Goal: Task Accomplishment & Management: Manage account settings

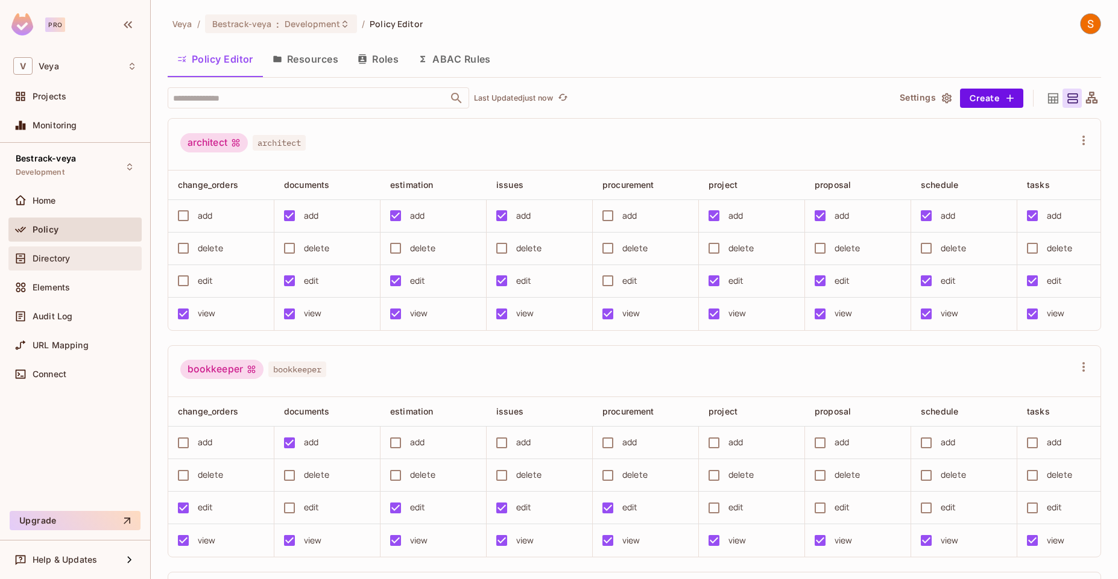
click at [75, 258] on div "Directory" at bounding box center [85, 259] width 104 height 10
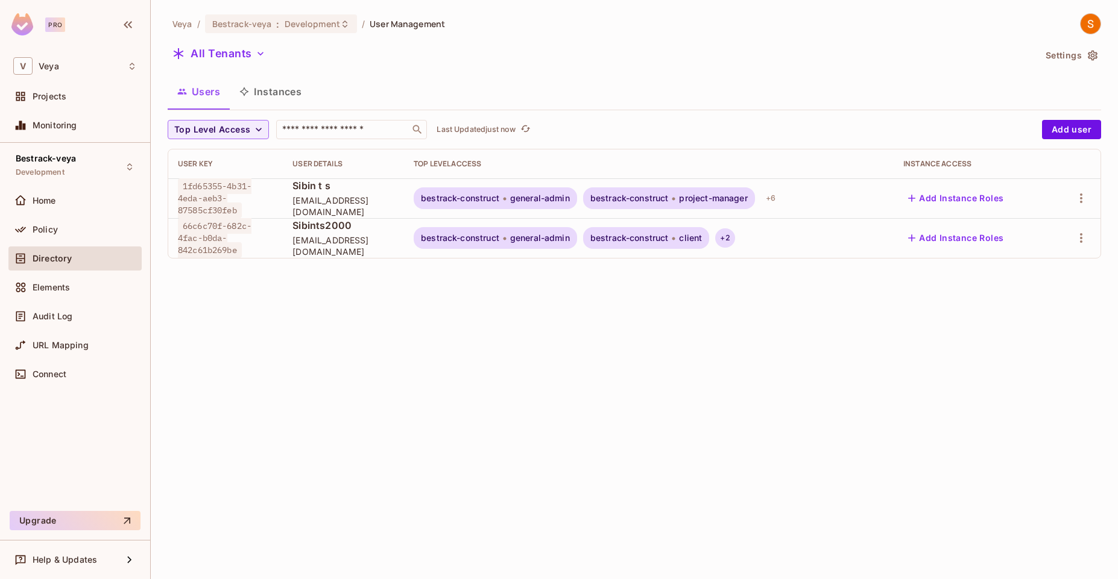
click at [734, 238] on div "+ 2" at bounding box center [724, 237] width 19 height 19
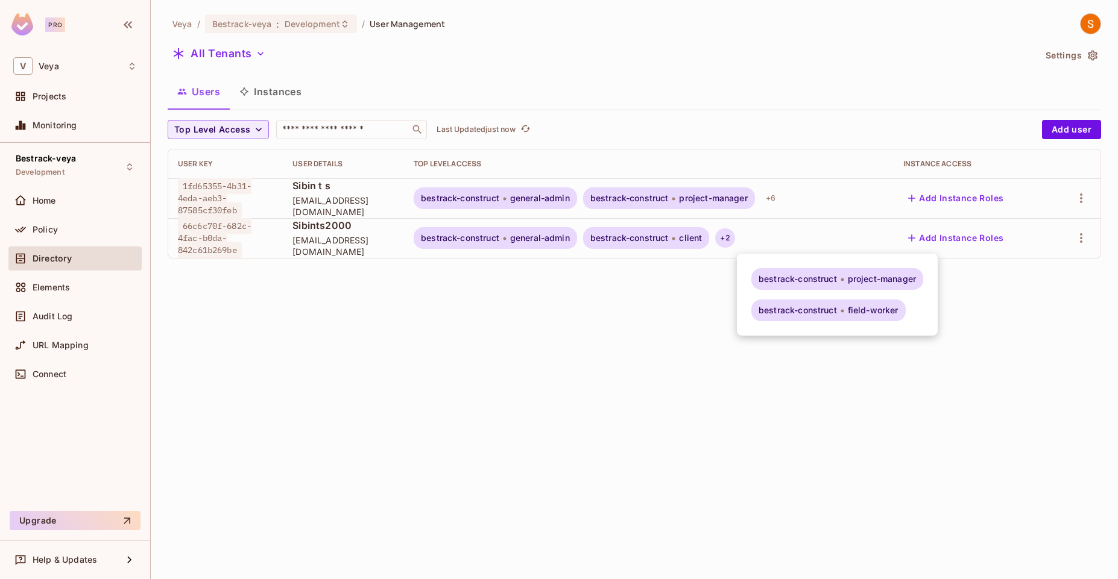
click at [794, 197] on div at bounding box center [559, 289] width 1118 height 579
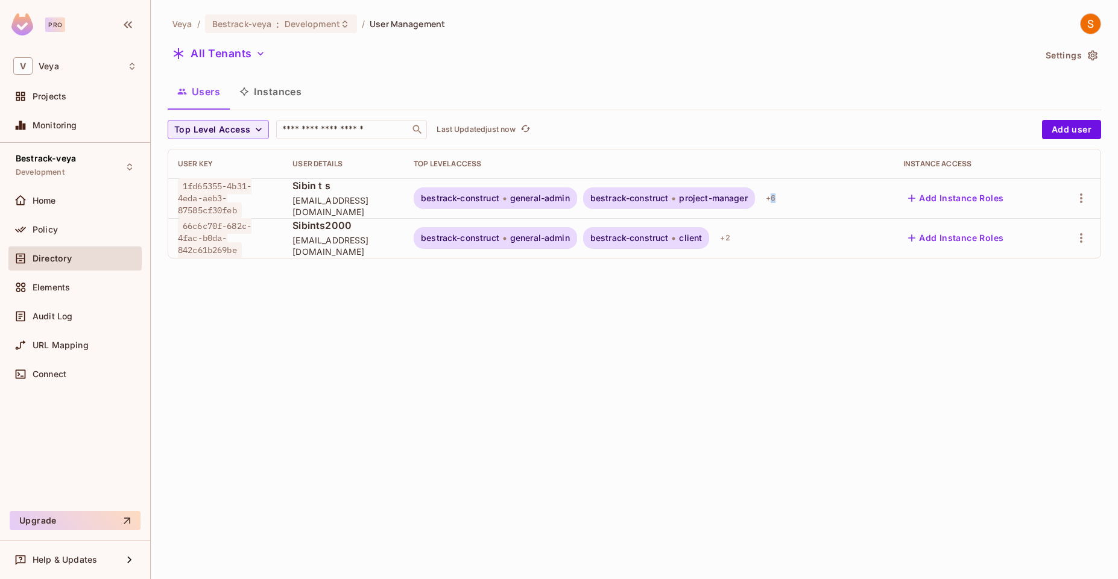
click at [780, 197] on div "+ 6" at bounding box center [770, 198] width 19 height 19
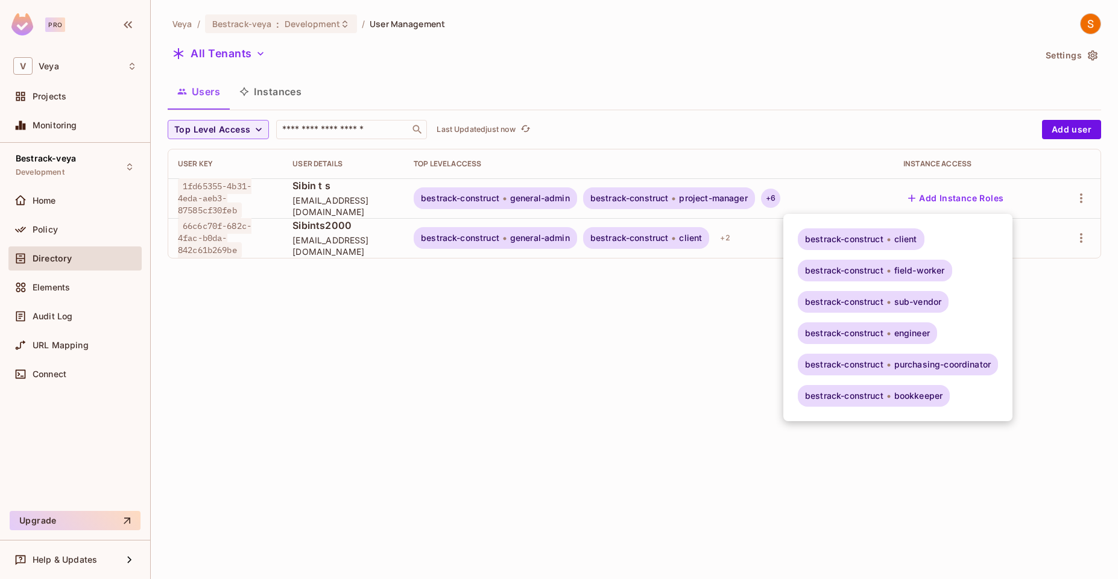
click at [794, 197] on div at bounding box center [559, 289] width 1118 height 579
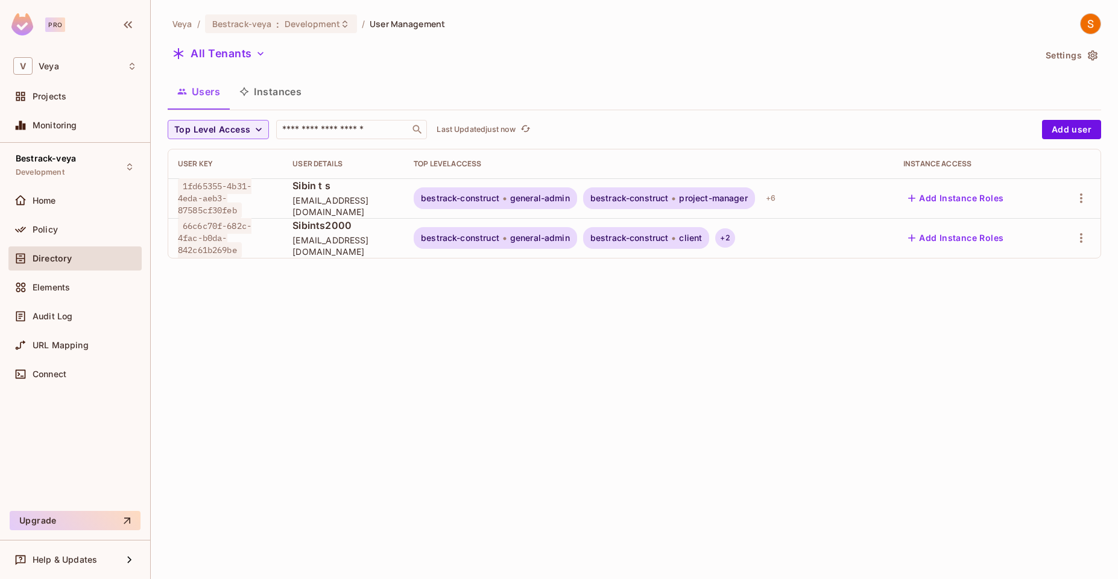
click at [734, 243] on div "+ 2" at bounding box center [724, 237] width 19 height 19
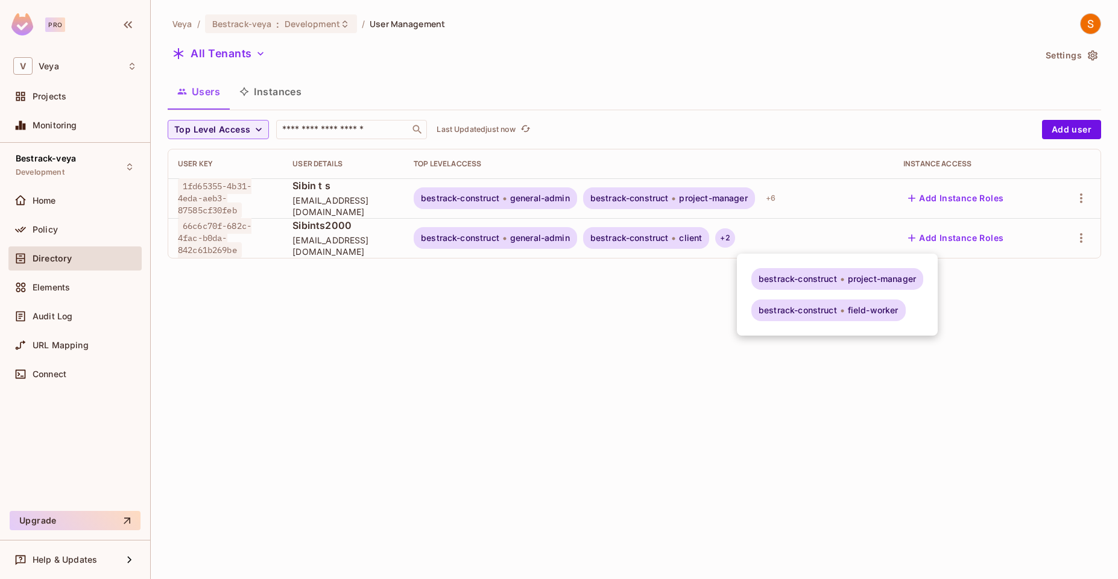
click at [701, 257] on div at bounding box center [559, 289] width 1118 height 579
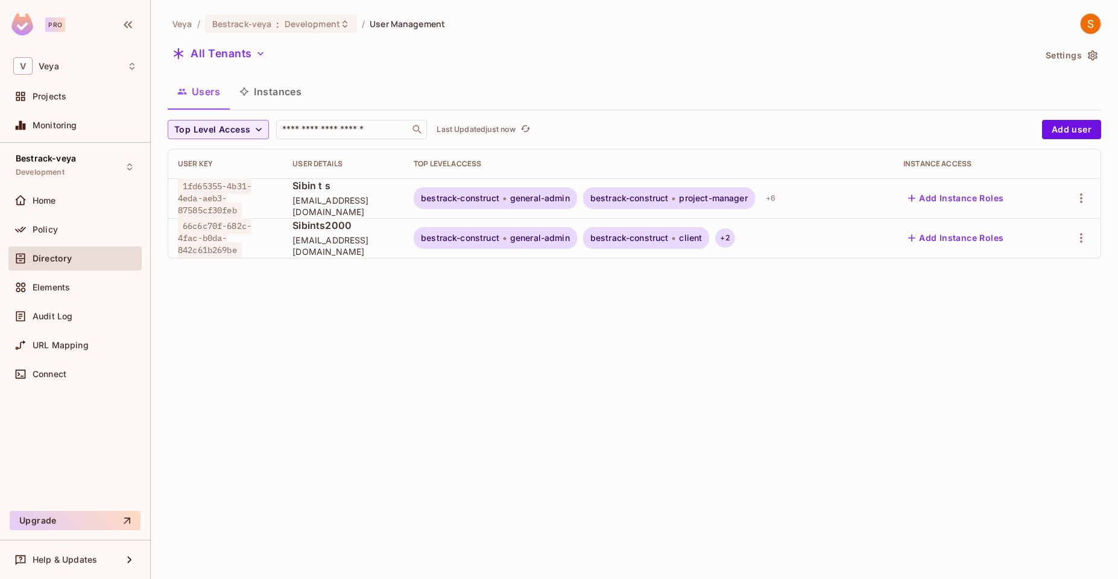
click at [734, 239] on div "+ 2" at bounding box center [724, 237] width 19 height 19
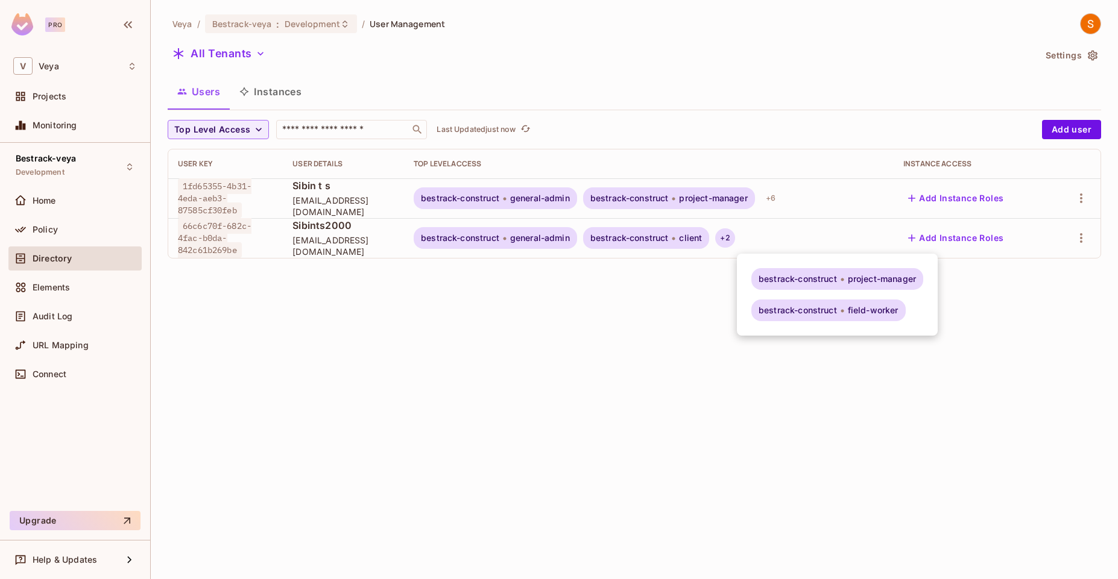
click at [745, 242] on div at bounding box center [559, 289] width 1118 height 579
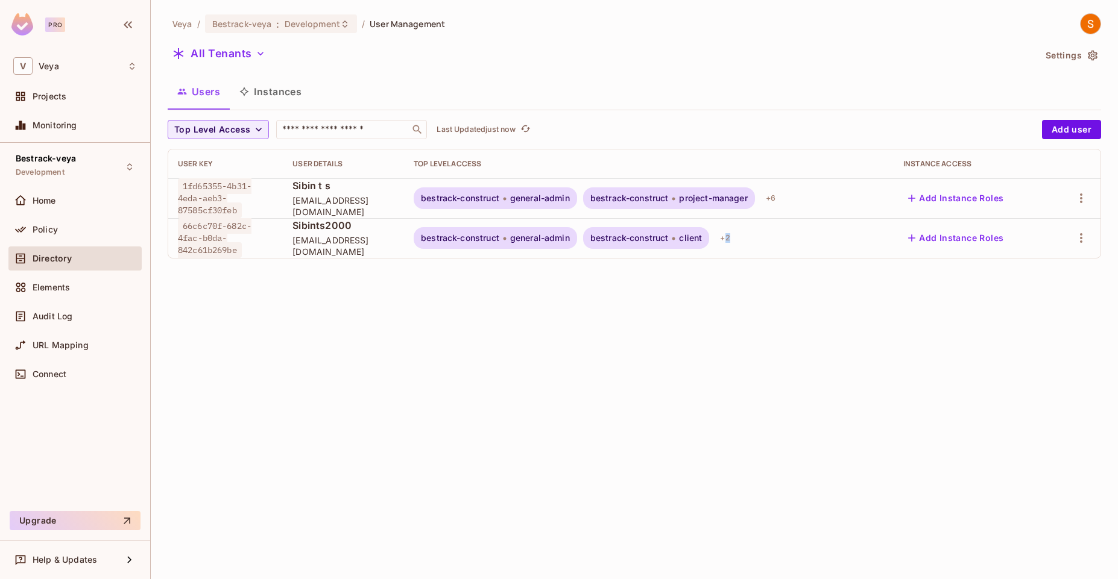
click at [734, 242] on div "+ 2" at bounding box center [724, 237] width 19 height 19
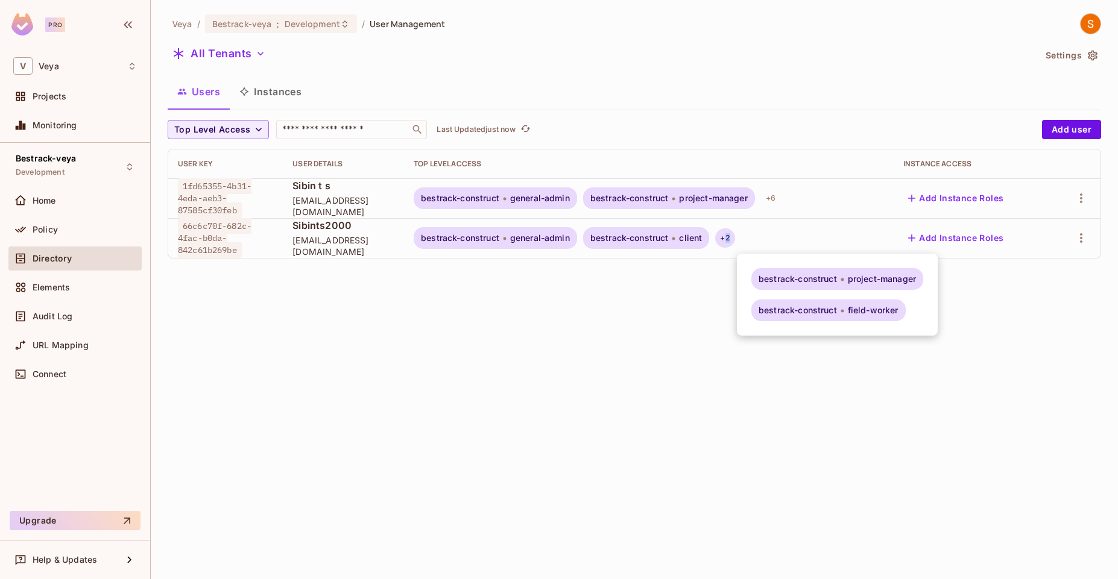
click at [745, 241] on div at bounding box center [559, 289] width 1118 height 579
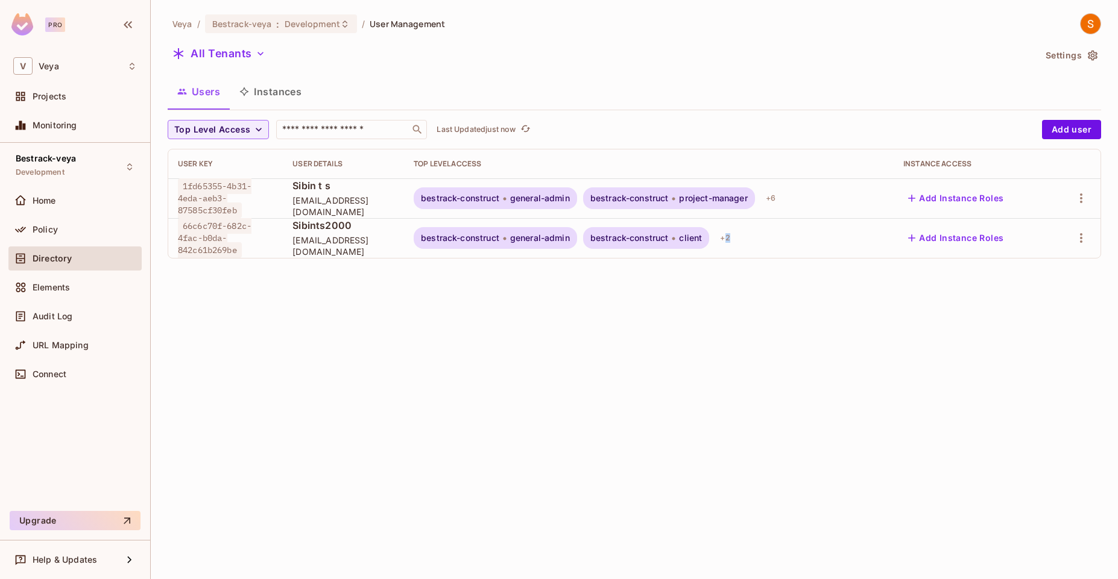
click at [734, 241] on div "+ 2" at bounding box center [724, 237] width 19 height 19
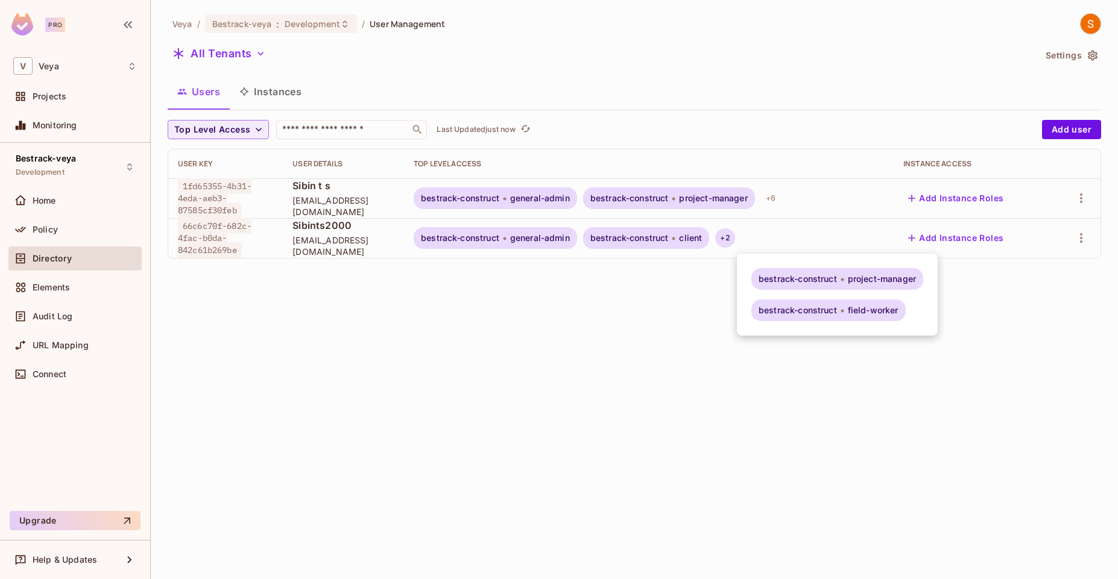
click at [745, 241] on div at bounding box center [559, 289] width 1118 height 579
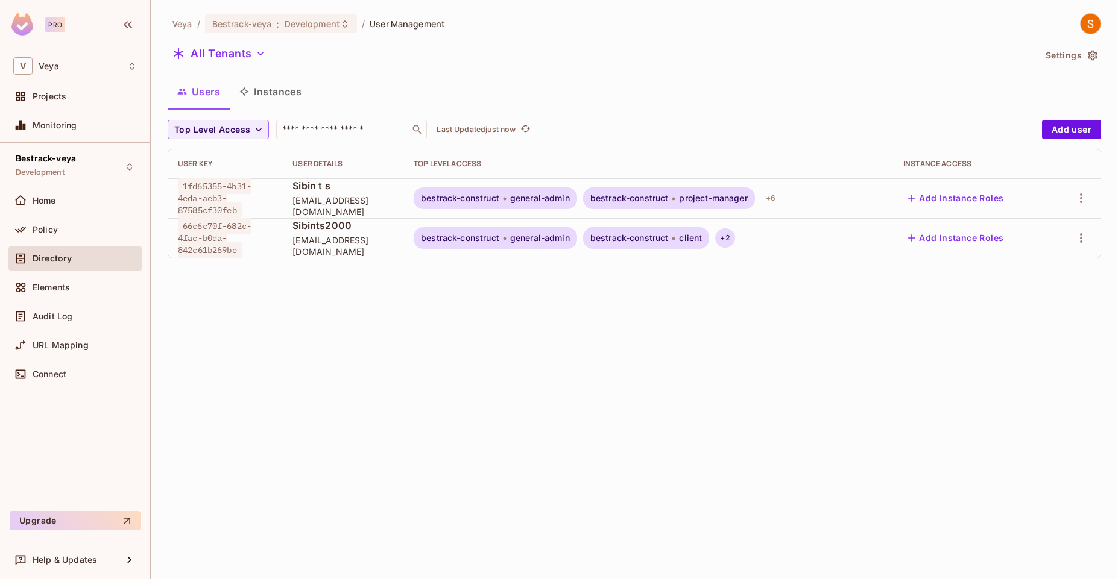
click at [734, 236] on div "+ 2" at bounding box center [724, 237] width 19 height 19
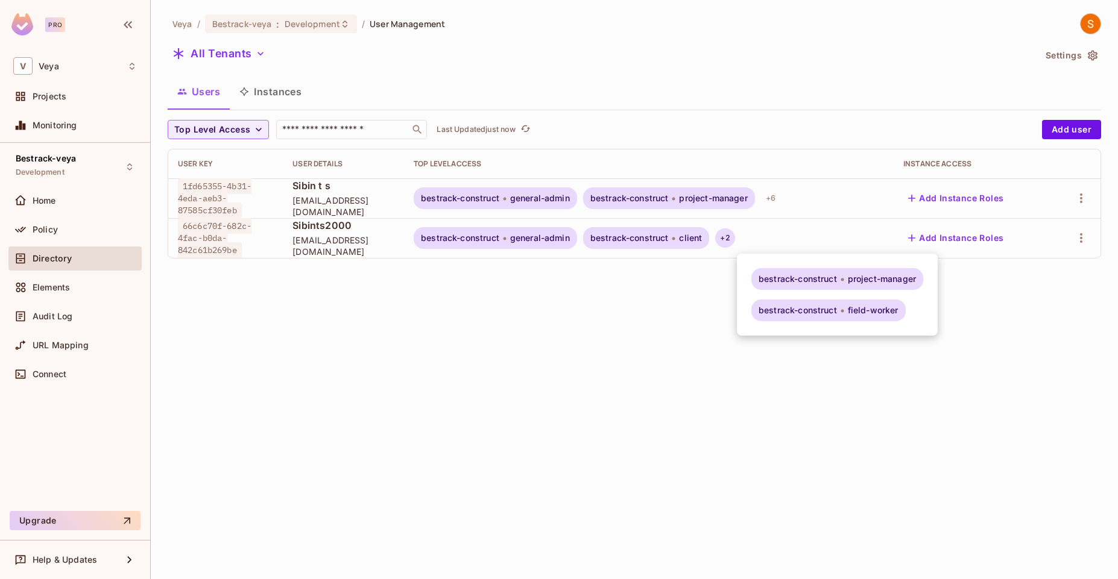
click at [781, 267] on div "bestrack-construct project-manager bestrack-construct field-worker" at bounding box center [837, 295] width 201 height 82
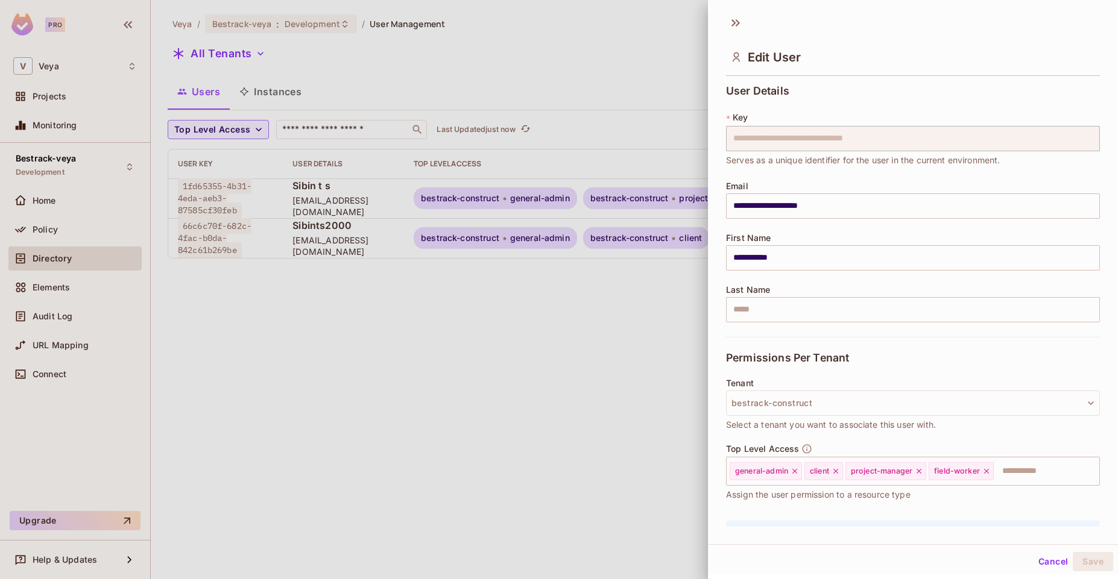
scroll to position [72, 0]
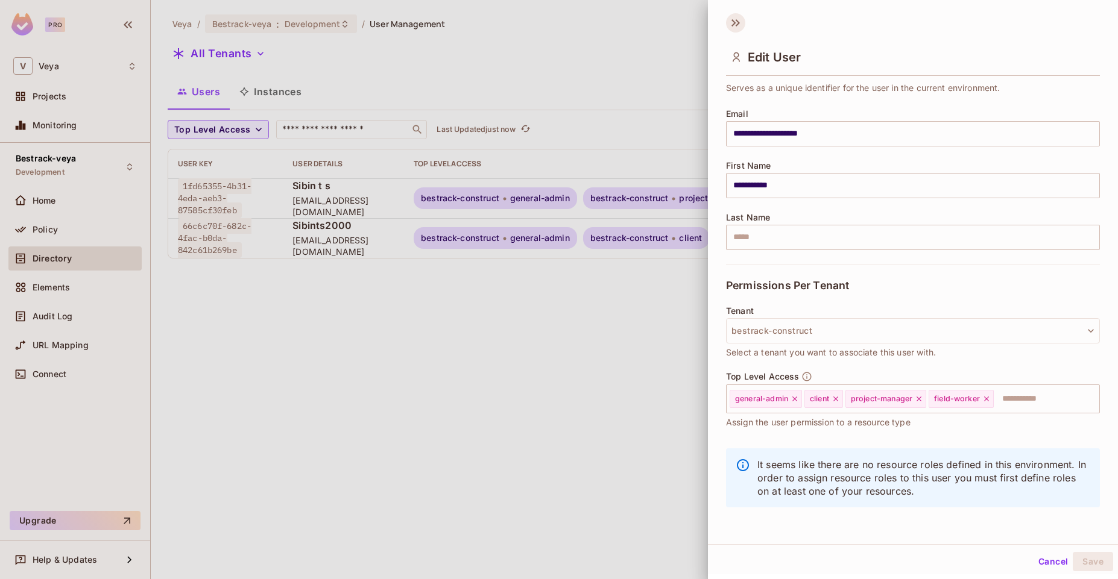
click at [738, 24] on icon at bounding box center [737, 22] width 4 height 7
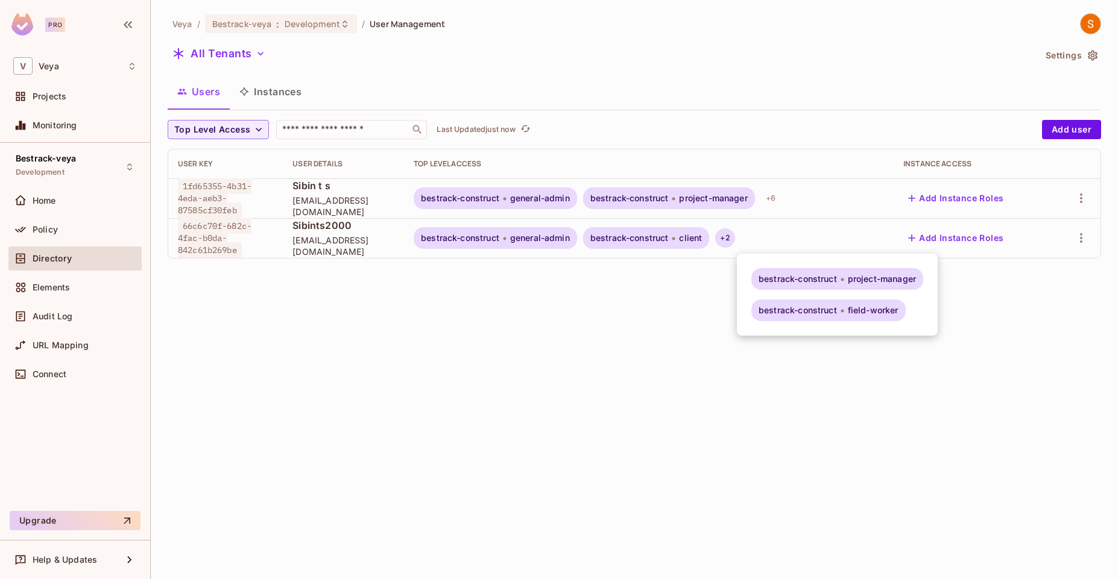
click at [680, 61] on div at bounding box center [559, 289] width 1118 height 579
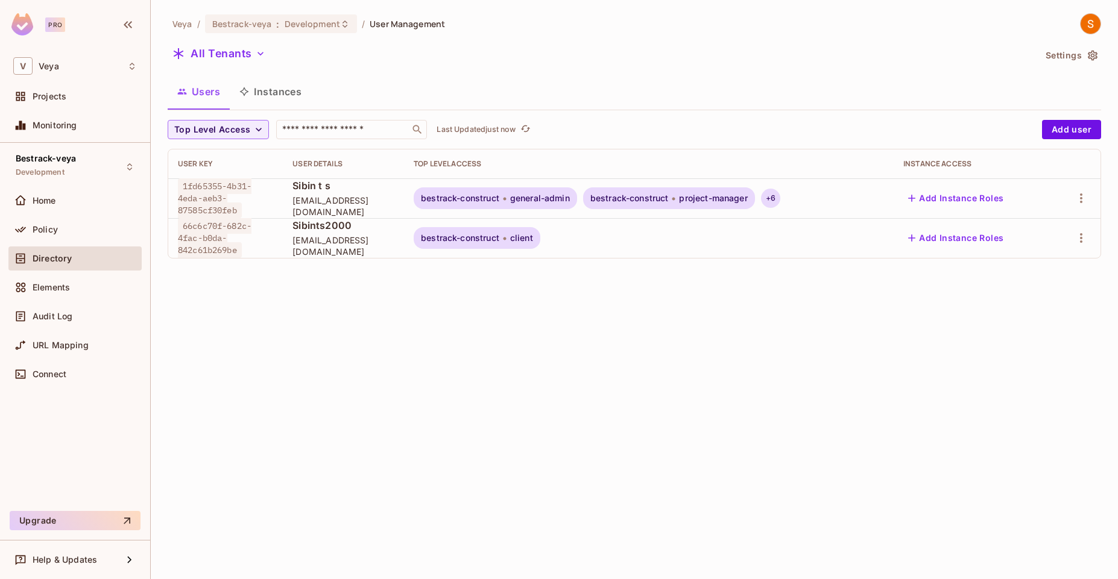
click at [780, 198] on div "+ 6" at bounding box center [770, 198] width 19 height 19
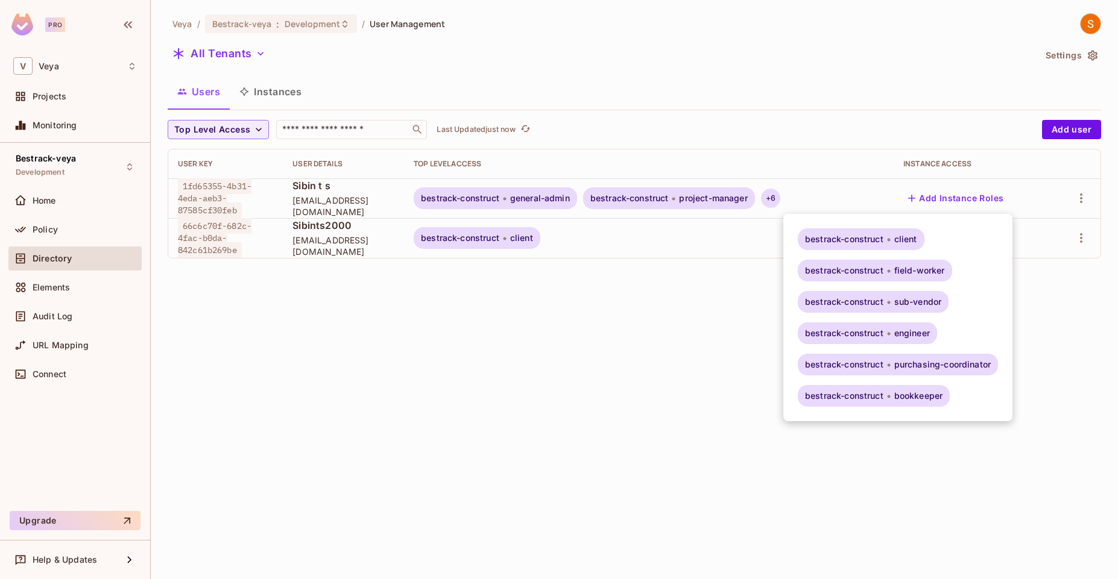
click at [789, 198] on div at bounding box center [559, 289] width 1118 height 579
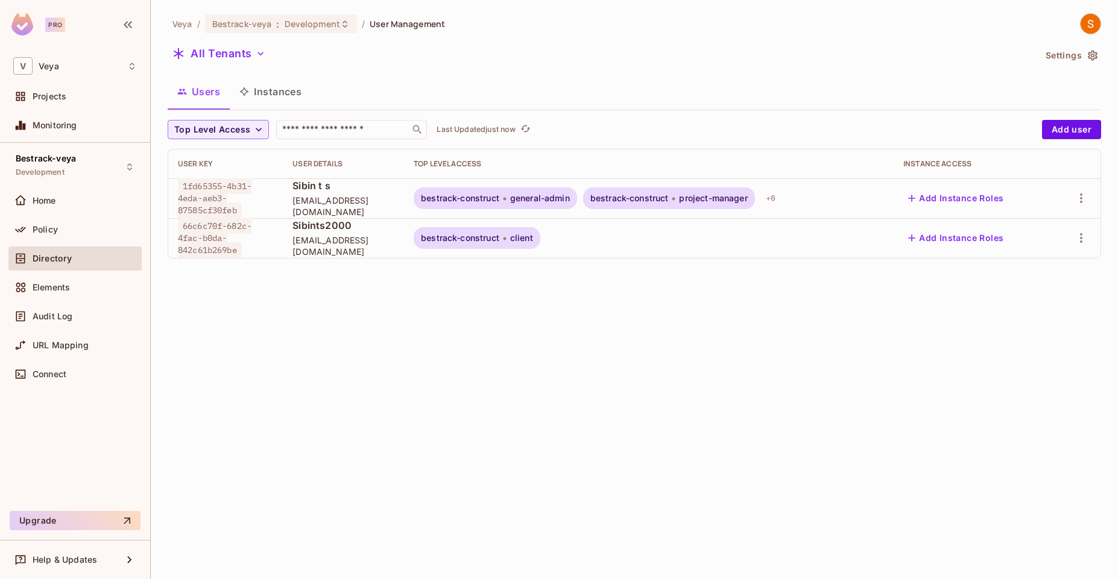
click at [318, 355] on div "Veya / Bestrack-veya : Development / User Management All Tenants Settings Users…" at bounding box center [634, 289] width 967 height 579
